Goal: Task Accomplishment & Management: Use online tool/utility

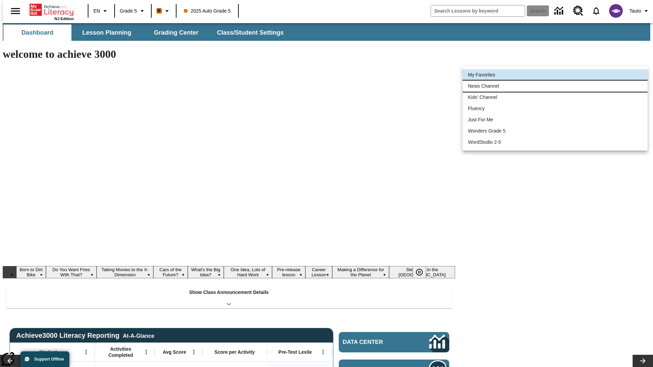
click at [555, 86] on li "News Channel" at bounding box center [555, 86] width 185 height 11
type input "120"
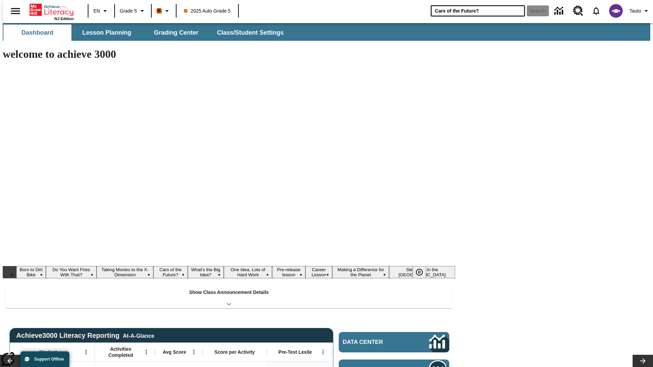
type input "Cars of the Future?"
click at [534, 11] on button "Search" at bounding box center [538, 10] width 22 height 11
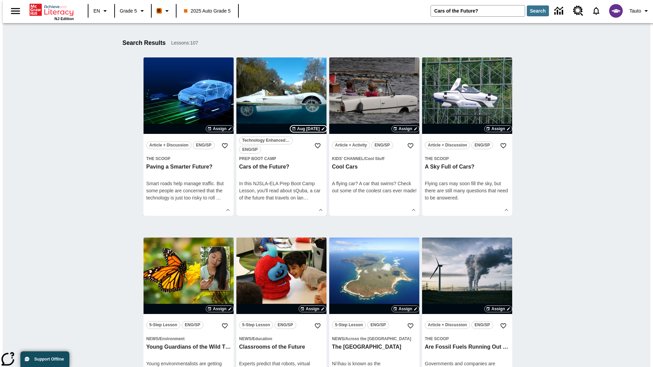
click at [304, 129] on span "Aug [DATE]" at bounding box center [308, 129] width 22 height 6
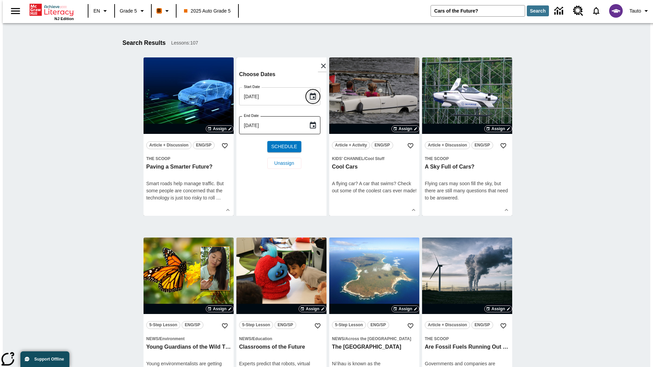
click at [315, 96] on icon "Choose date, selected date is Aug 14, 2025" at bounding box center [313, 96] width 6 height 7
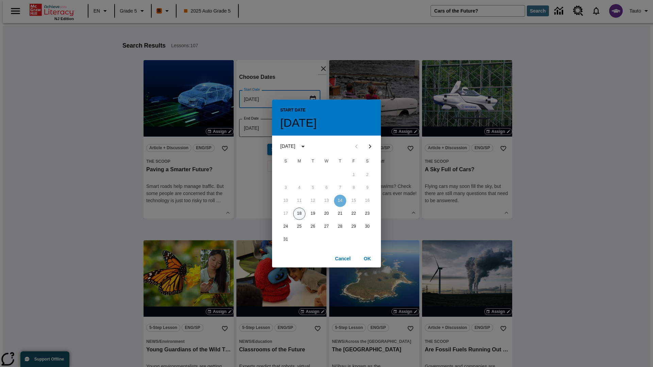
click at [299, 214] on button "18" at bounding box center [299, 214] width 12 height 12
click at [367, 258] on button "OK" at bounding box center [367, 259] width 22 height 13
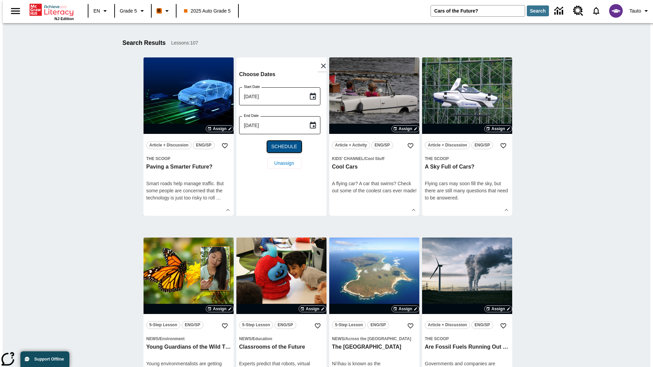
click at [281, 147] on span "Schedule" at bounding box center [284, 146] width 26 height 7
